Goal: Task Accomplishment & Management: Complete application form

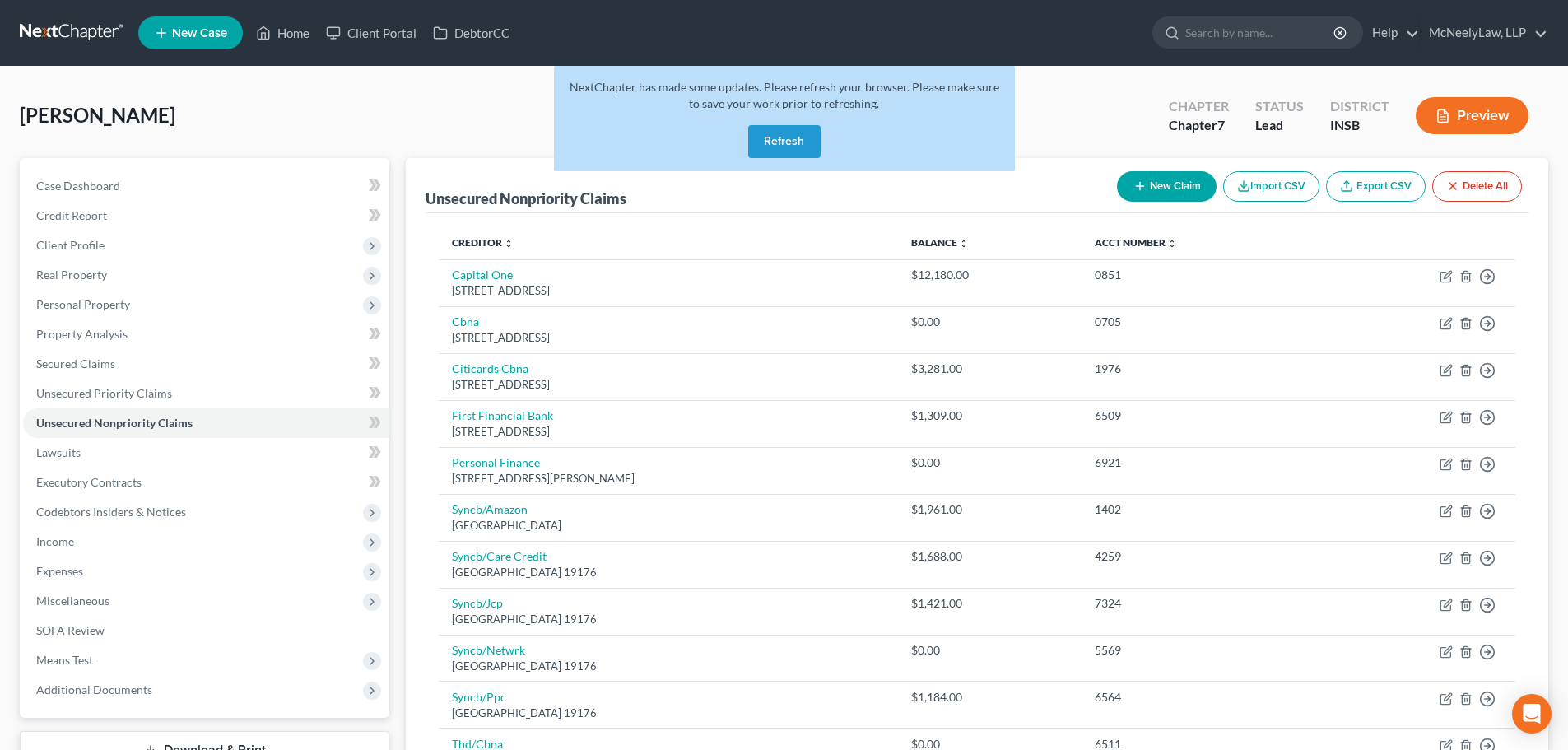
click at [780, 143] on button "Refresh" at bounding box center [784, 141] width 73 height 33
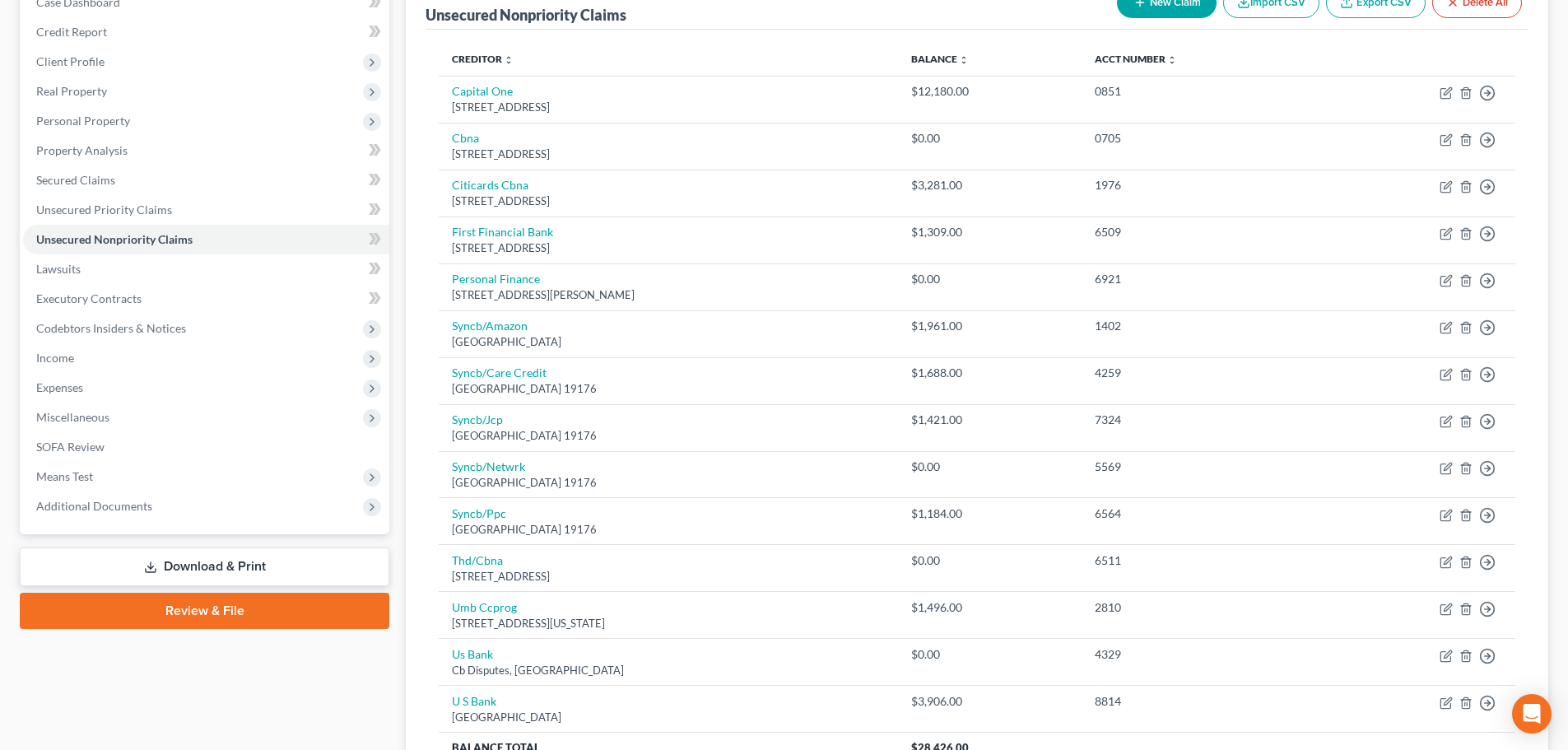
scroll to position [344, 0]
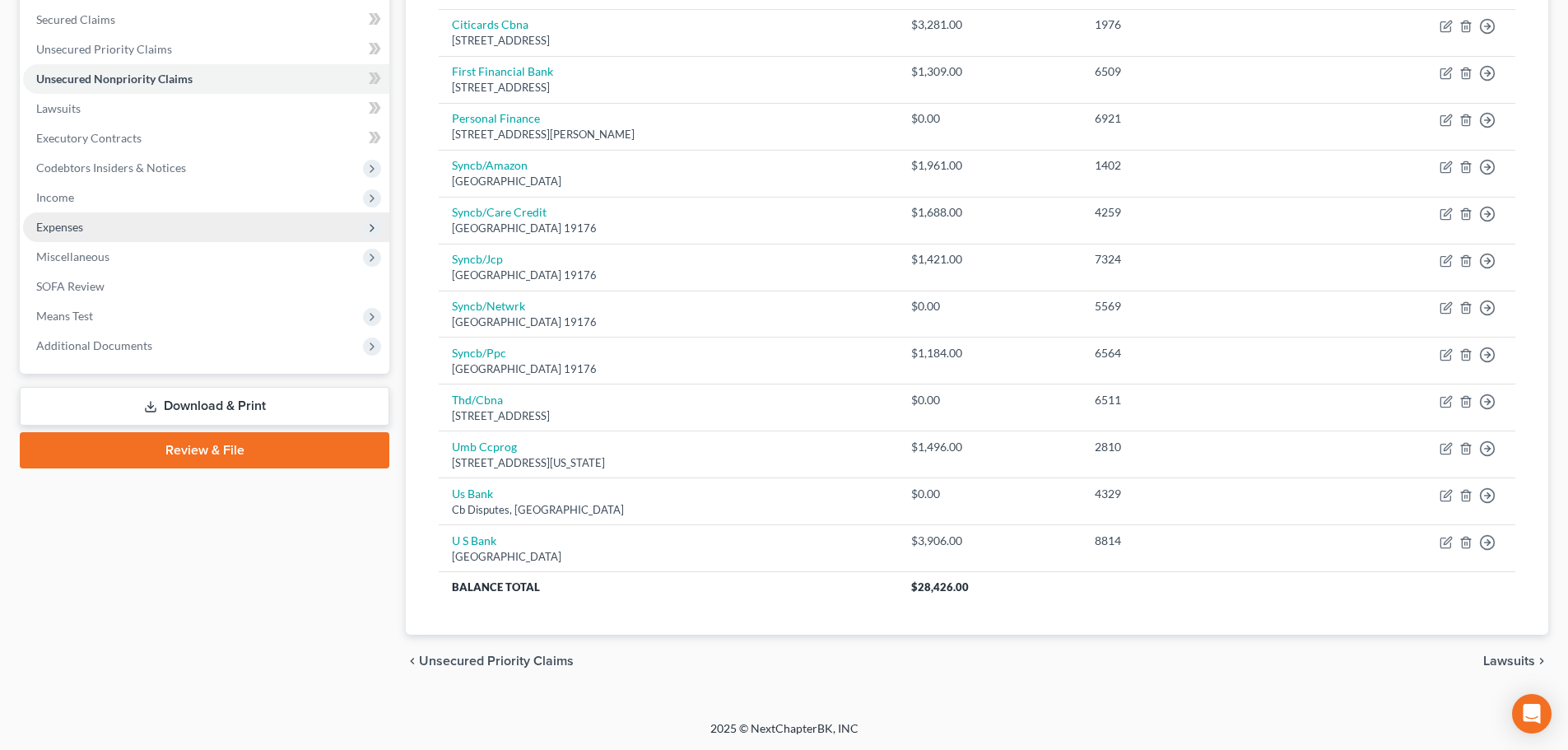
click at [95, 232] on span "Expenses" at bounding box center [207, 226] width 366 height 30
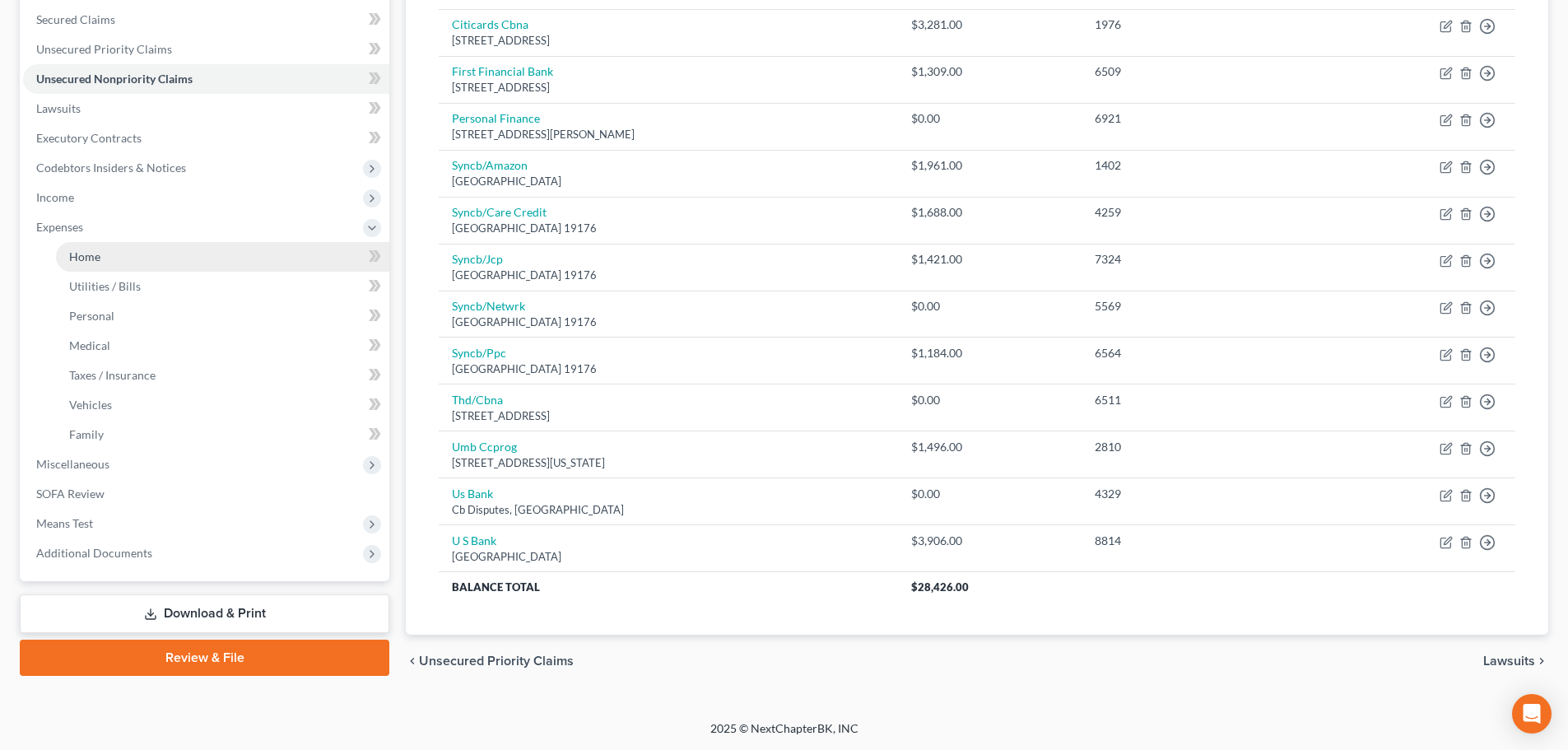
click at [101, 248] on link "Home" at bounding box center [222, 256] width 333 height 30
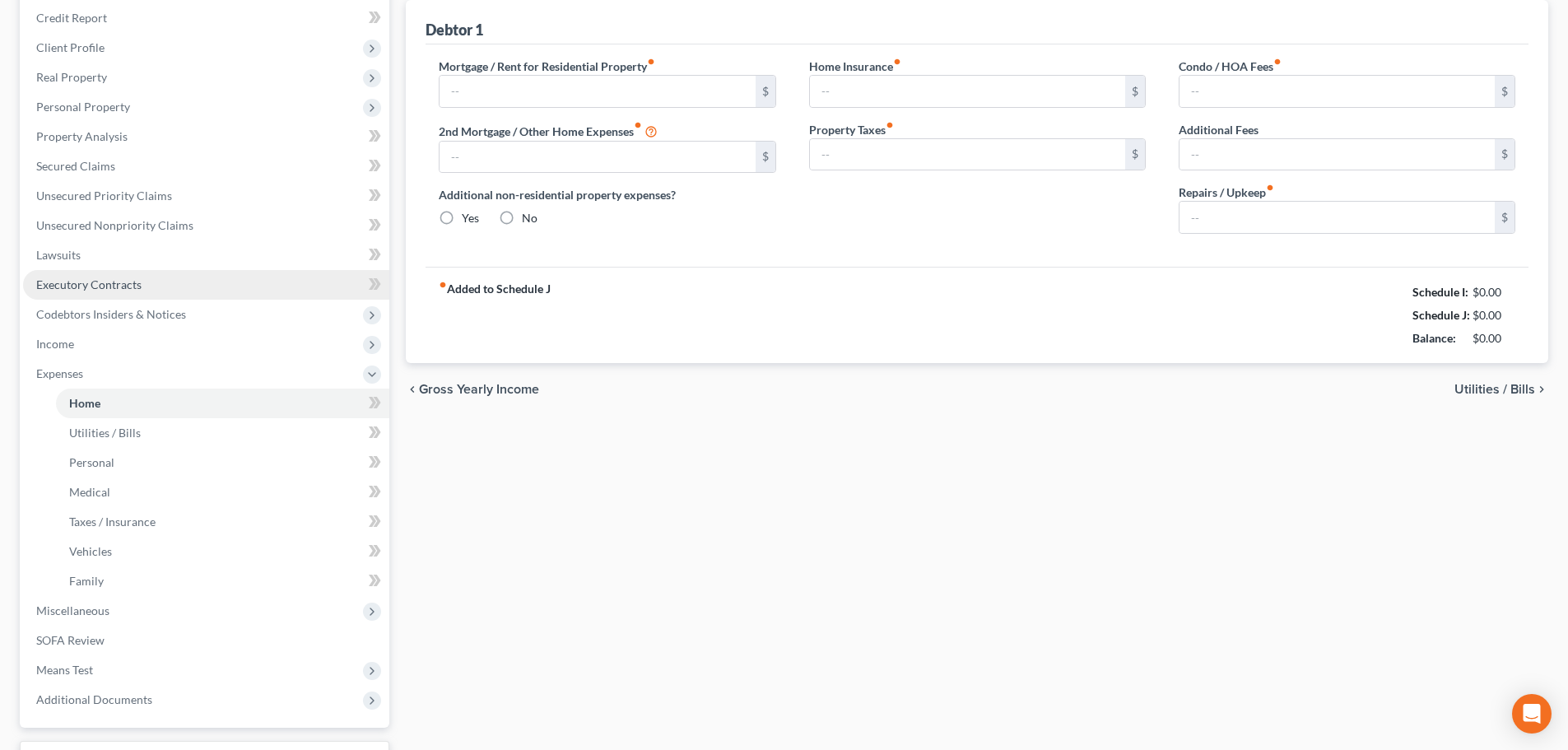
type input "500.00"
type input "0.00"
radio input "true"
type input "0.00"
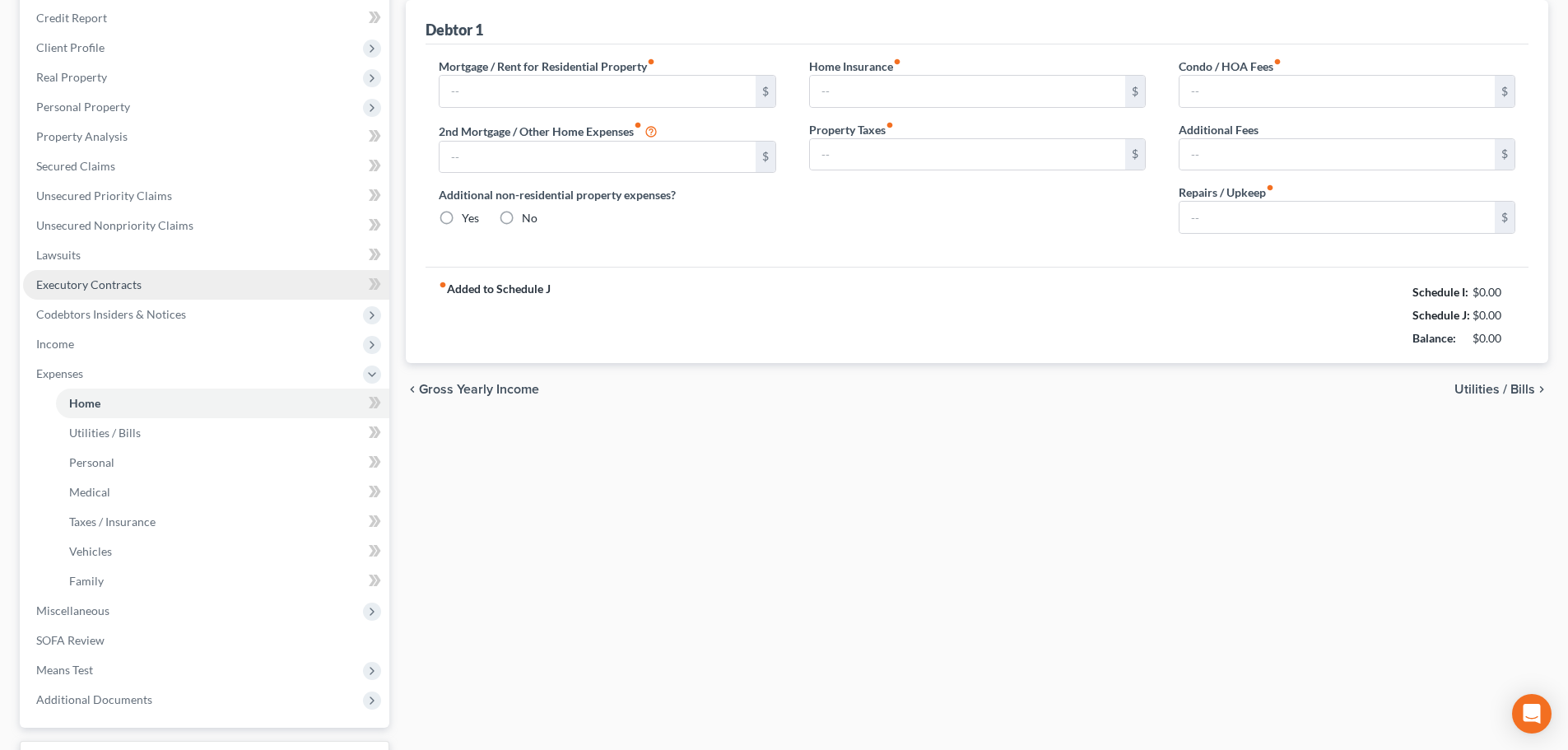
type input "0.00"
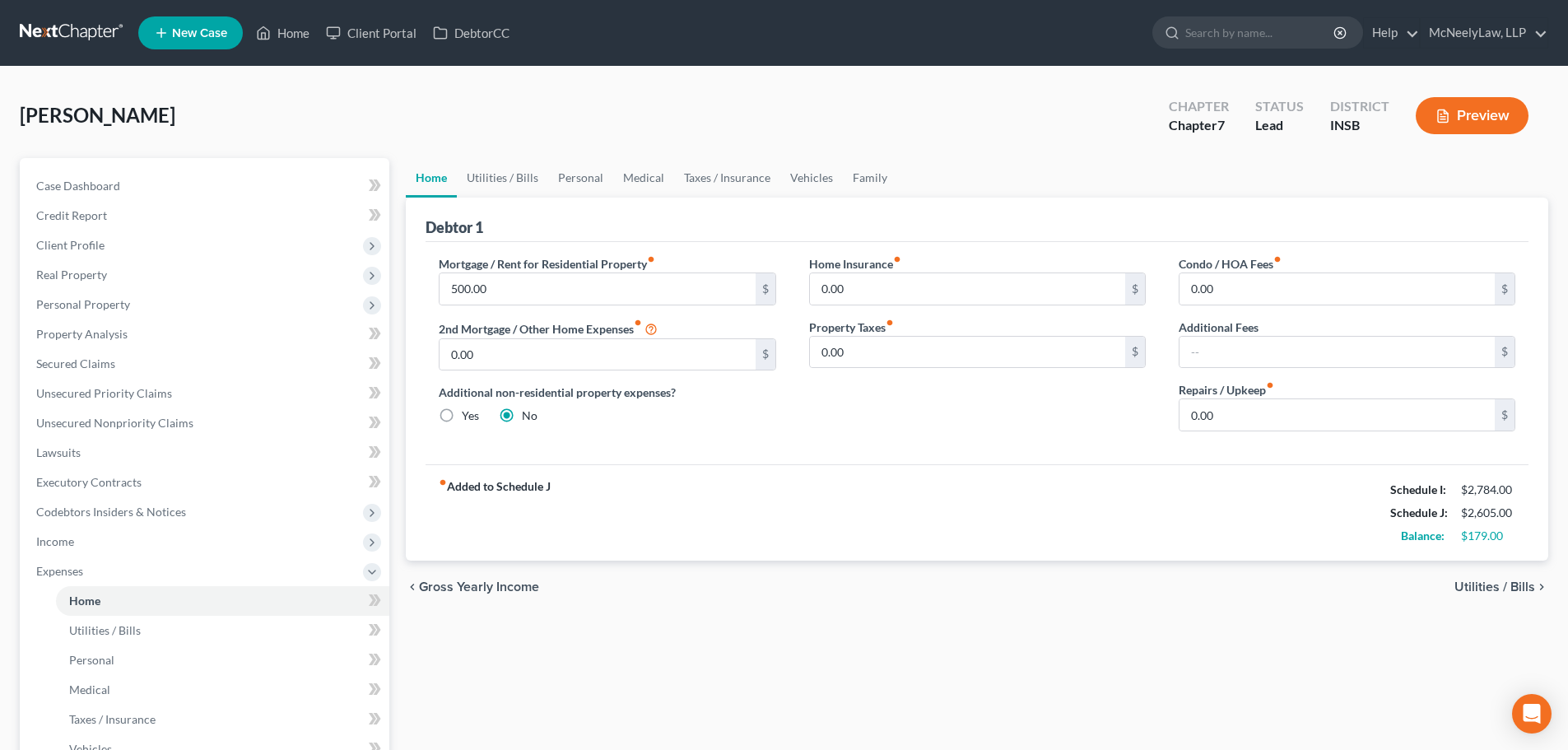
click at [1492, 587] on span "Utilities / Bills" at bounding box center [1494, 587] width 81 height 13
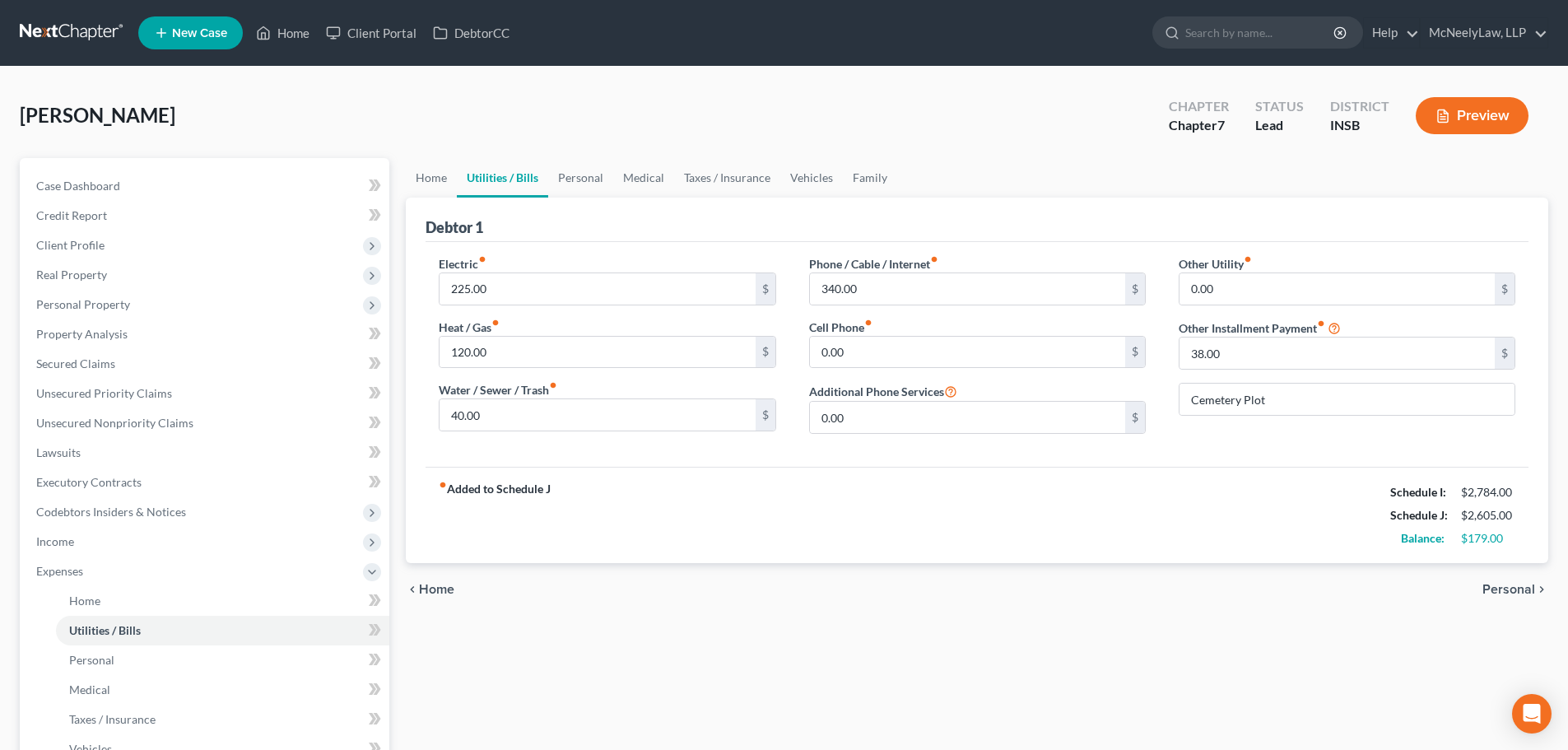
click at [1492, 587] on span "Personal" at bounding box center [1509, 589] width 53 height 13
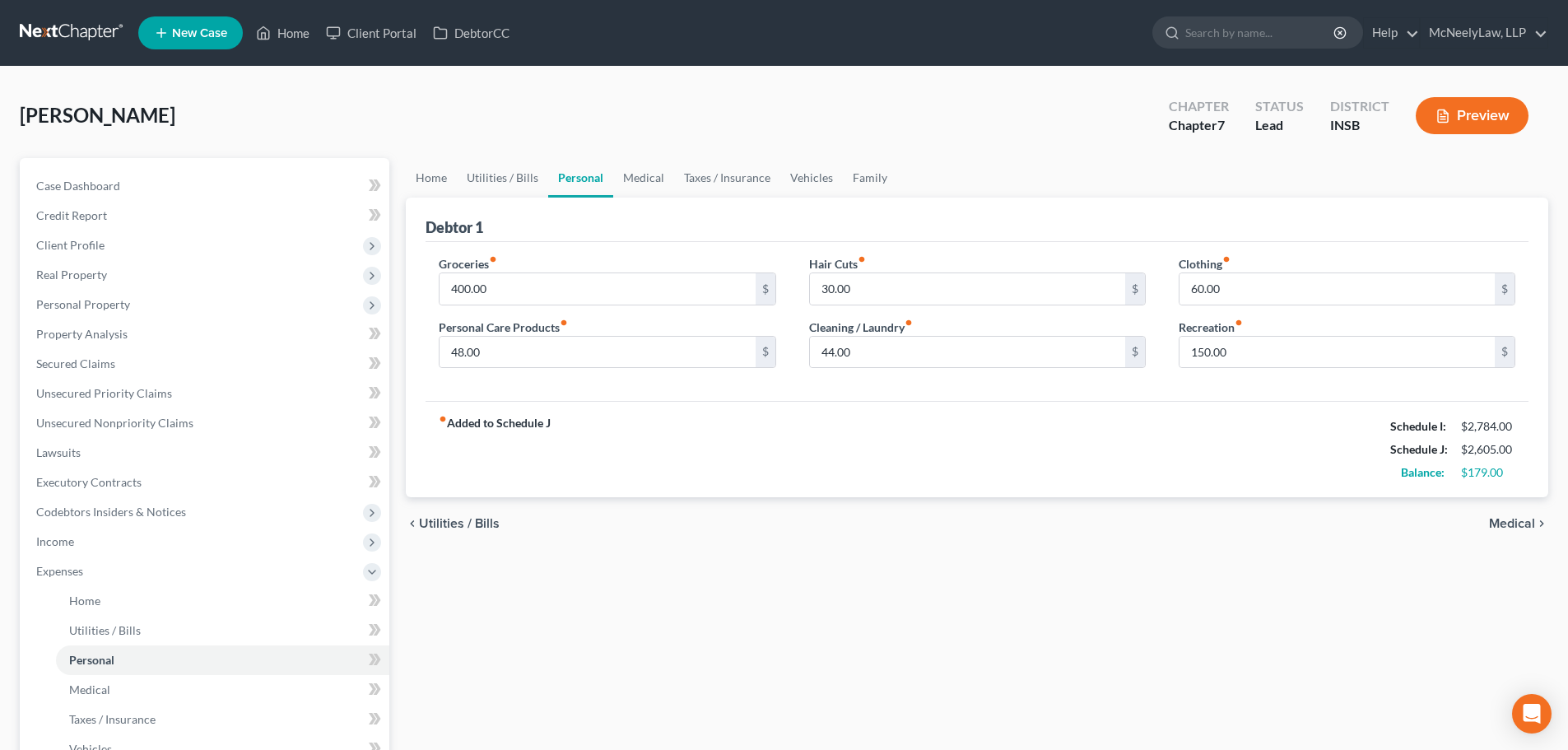
click at [1481, 493] on div "fiber_manual_record Added to Schedule J Schedule I: $2,784.00 Schedule J: $2,60…" at bounding box center [977, 448] width 1103 height 96
click at [1502, 526] on span "Medical" at bounding box center [1511, 524] width 46 height 13
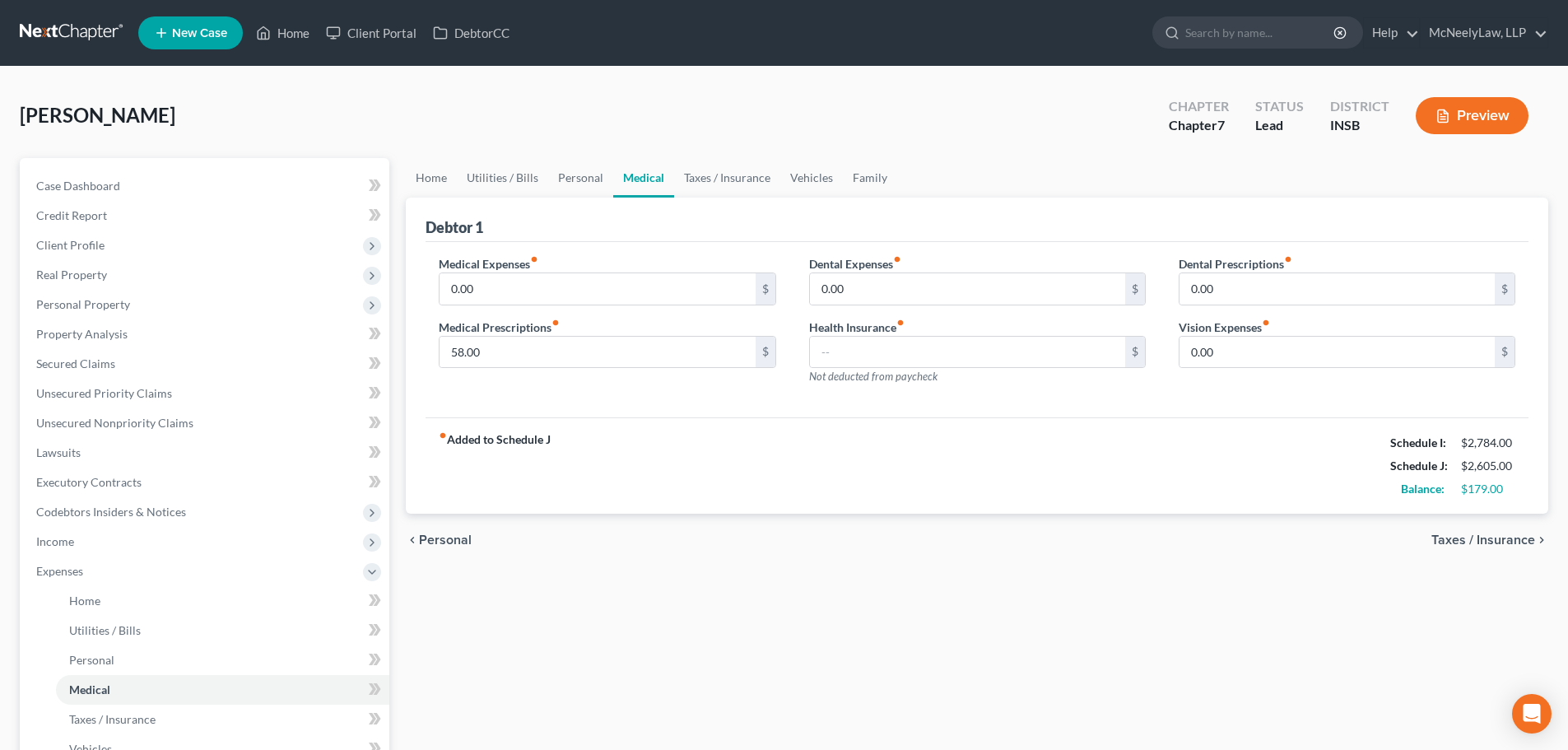
click at [1496, 533] on div "chevron_left Personal Taxes / Insurance chevron_right" at bounding box center [977, 540] width 1142 height 53
click at [1495, 540] on span "Taxes / Insurance" at bounding box center [1483, 540] width 103 height 13
